Goal: Check status: Check status

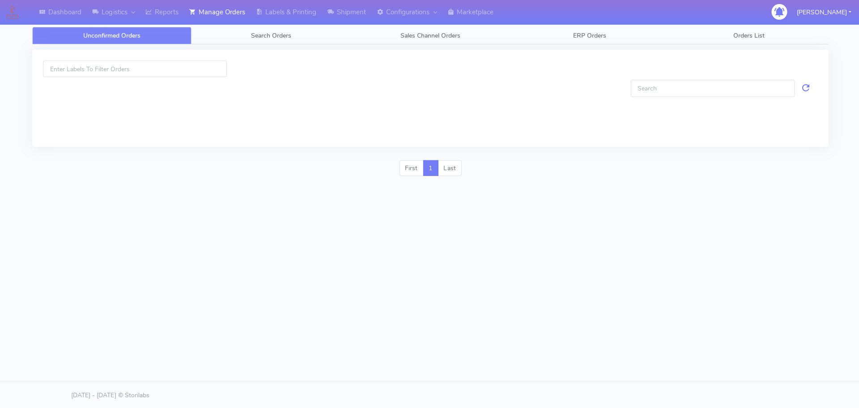
click at [271, 33] on span "Search Orders" at bounding box center [271, 35] width 40 height 9
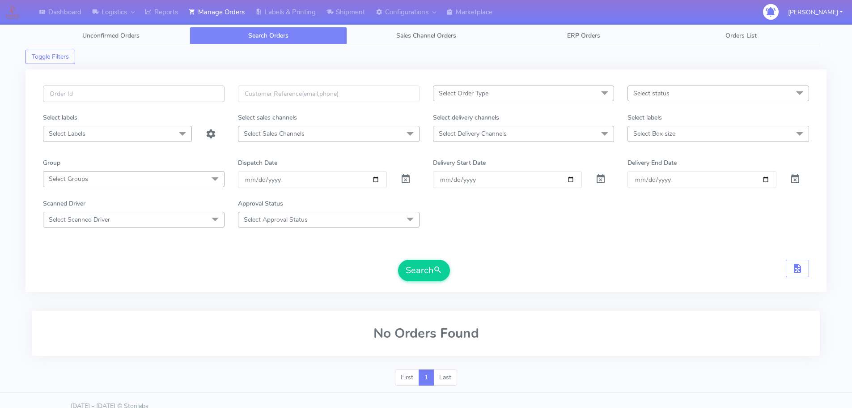
click at [204, 89] on input "text" at bounding box center [134, 93] width 182 height 17
paste input "1K2KEJW8"
type input "1K2KEJW8"
click at [408, 182] on span at bounding box center [405, 181] width 11 height 9
click at [437, 283] on div "1K2KEJW8 Select Order Type Select All MEALS ATAVI One Off Pasta Club Gift Kit E…" at bounding box center [426, 185] width 780 height 201
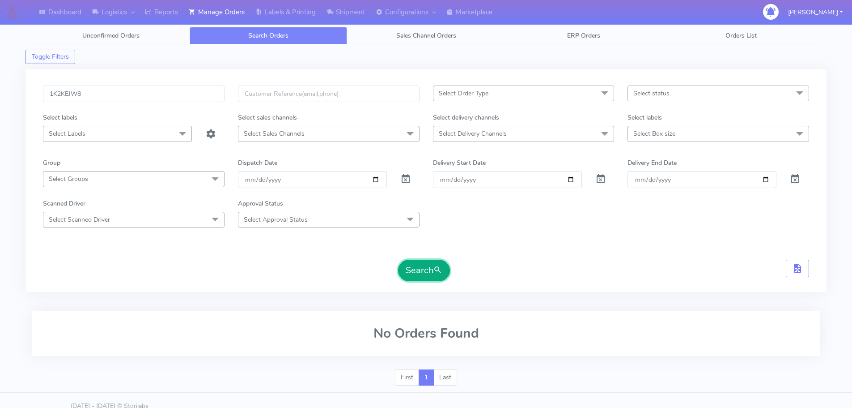
click at [441, 272] on span "submit" at bounding box center [438, 270] width 9 height 12
click at [404, 179] on span at bounding box center [405, 181] width 11 height 9
click at [144, 98] on input "1K2KEJW8" at bounding box center [134, 93] width 182 height 17
paste input "618836"
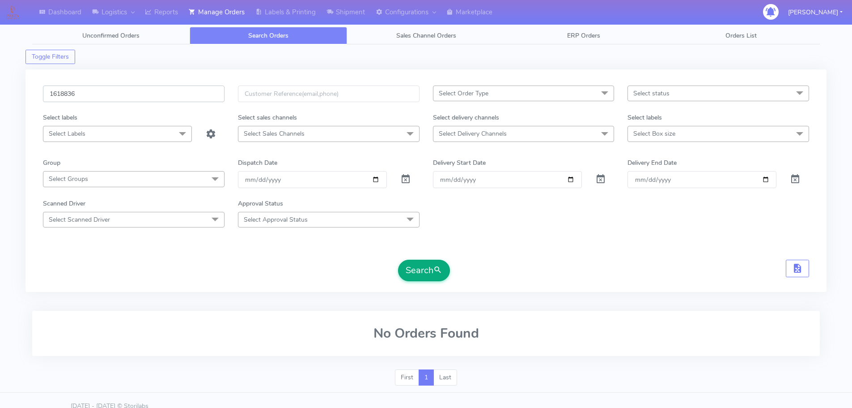
type input "1618836"
click at [425, 268] on button "Search" at bounding box center [424, 270] width 52 height 21
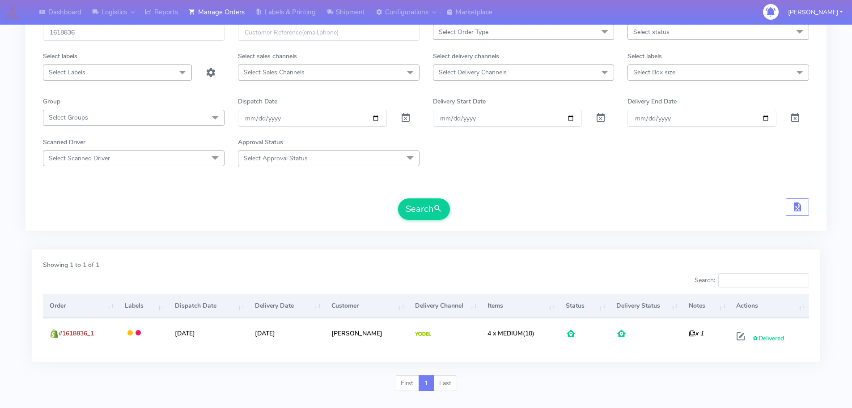
scroll to position [62, 0]
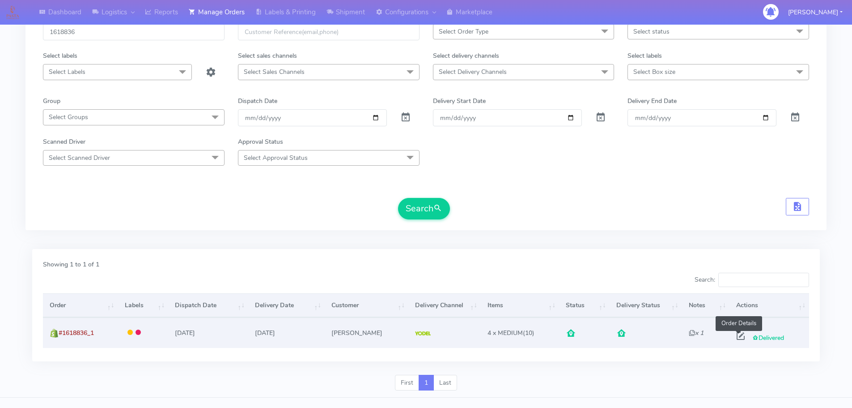
click at [738, 334] on span at bounding box center [741, 337] width 16 height 9
select select "5"
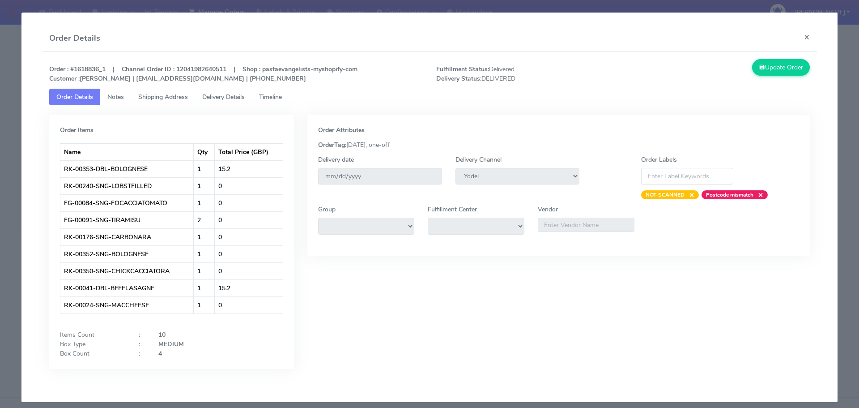
click at [288, 100] on link "Timeline" at bounding box center [270, 97] width 37 height 17
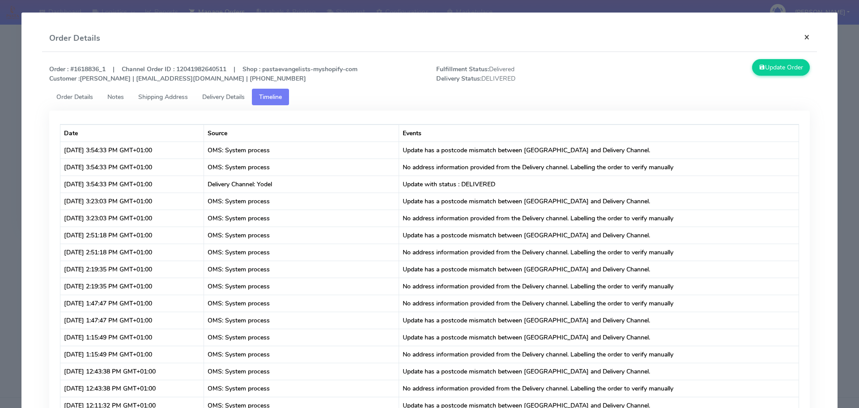
click at [802, 38] on button "×" at bounding box center [807, 37] width 20 height 24
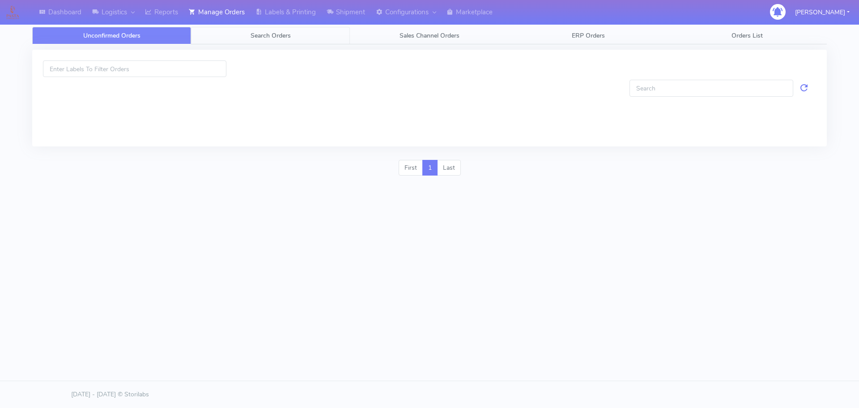
click at [319, 38] on link "Search Orders" at bounding box center [270, 35] width 159 height 17
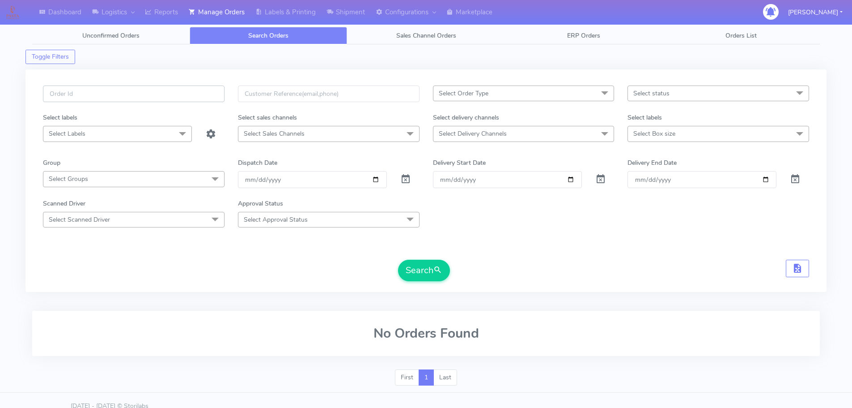
click at [200, 93] on input "text" at bounding box center [134, 93] width 182 height 17
paste input "1617097"
type input "1617097"
click at [404, 178] on span at bounding box center [405, 181] width 11 height 9
click at [439, 272] on span "submit" at bounding box center [438, 270] width 9 height 12
